Goal: Find specific page/section: Find specific page/section

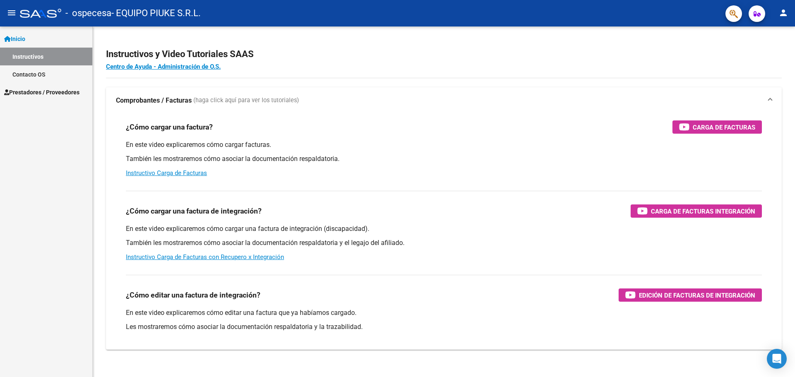
click at [41, 92] on span "Prestadores / Proveedores" at bounding box center [41, 92] width 75 height 9
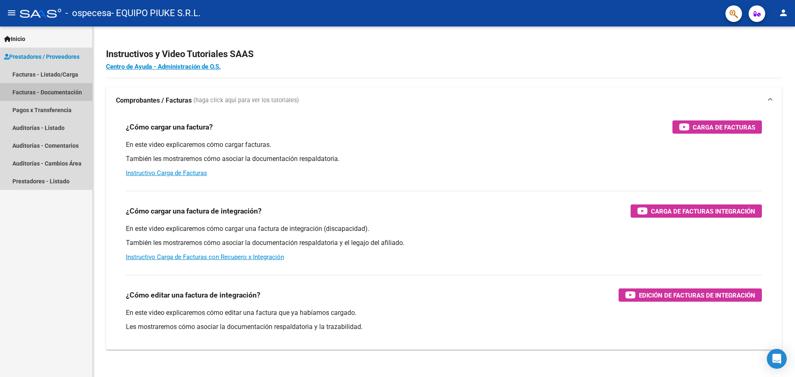
click at [54, 89] on link "Facturas - Documentación" at bounding box center [46, 92] width 92 height 18
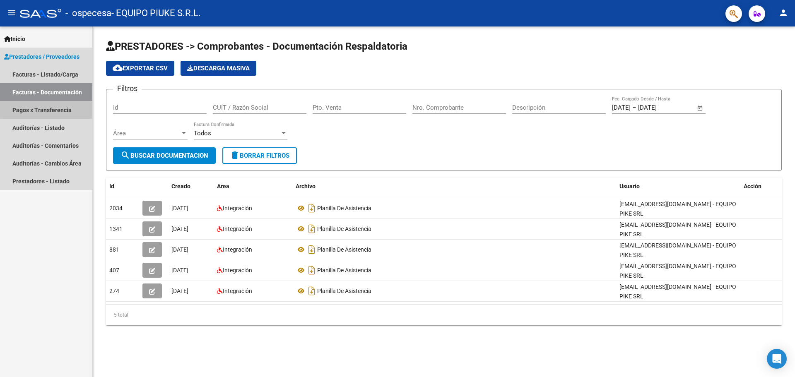
click at [56, 107] on link "Pagos x Transferencia" at bounding box center [46, 110] width 92 height 18
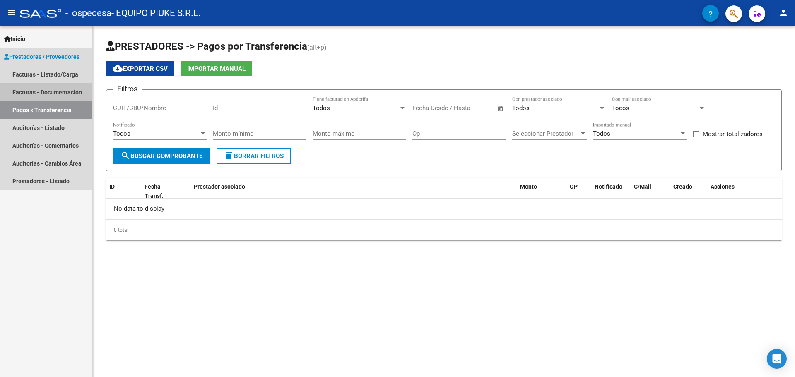
click at [56, 89] on link "Facturas - Documentación" at bounding box center [46, 92] width 92 height 18
